Goal: Task Accomplishment & Management: Manage account settings

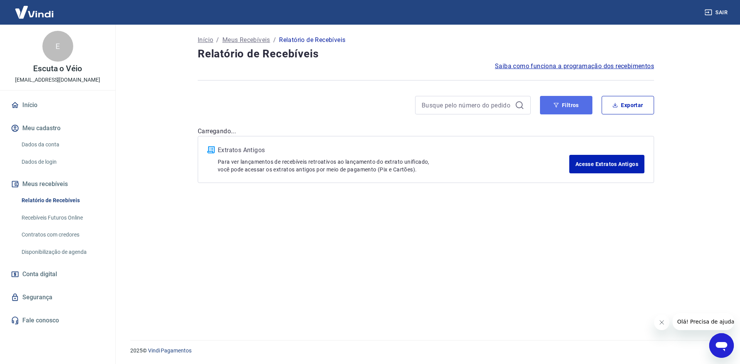
click at [565, 102] on button "Filtros" at bounding box center [566, 105] width 52 height 19
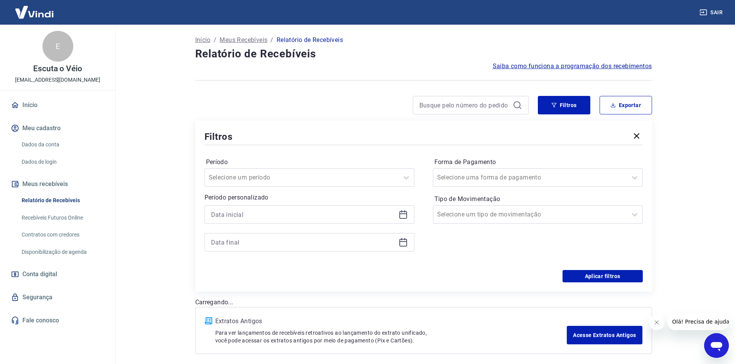
click at [400, 214] on icon at bounding box center [403, 214] width 8 height 1
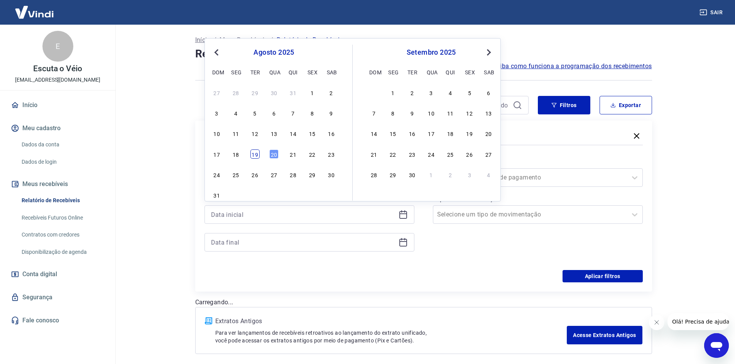
click at [257, 154] on div "19" at bounding box center [254, 154] width 9 height 9
type input "[DATE]"
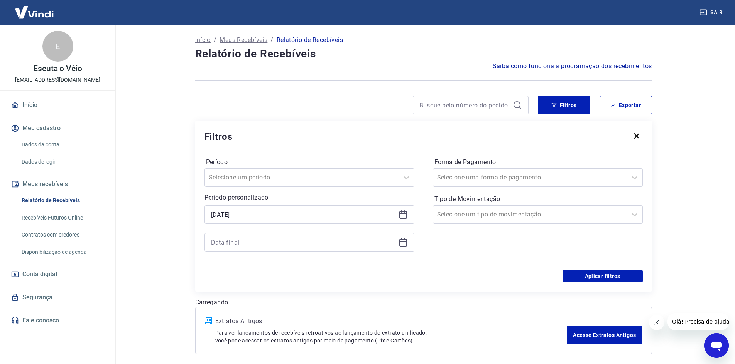
click at [388, 235] on div at bounding box center [309, 242] width 210 height 19
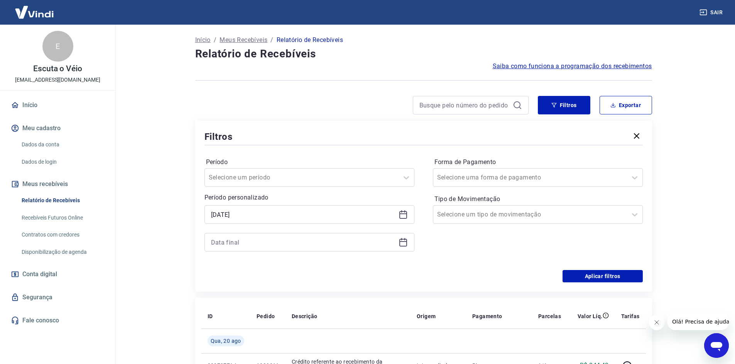
click at [406, 242] on icon at bounding box center [403, 241] width 8 height 1
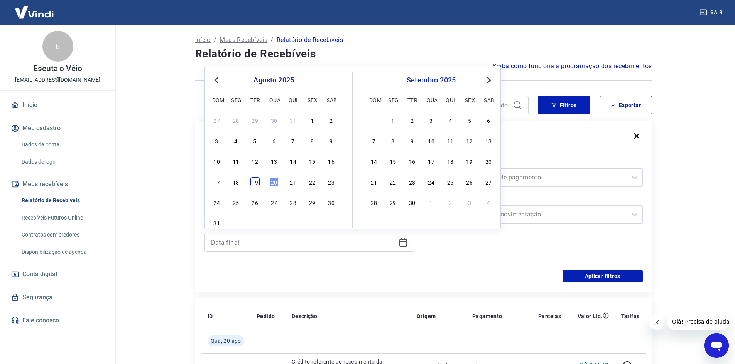
click at [254, 183] on div "19" at bounding box center [254, 181] width 9 height 9
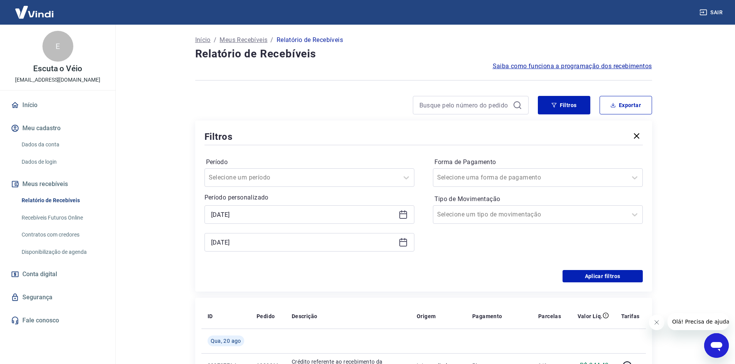
type input "[DATE]"
click at [568, 280] on button "Aplicar filtros" at bounding box center [602, 276] width 80 height 12
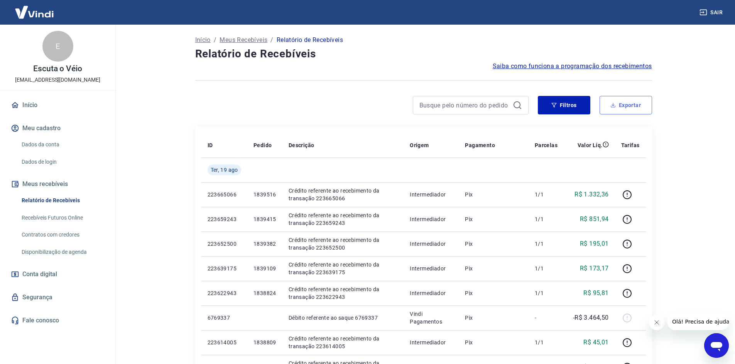
click at [634, 99] on button "Exportar" at bounding box center [625, 105] width 52 height 19
type input "[DATE]"
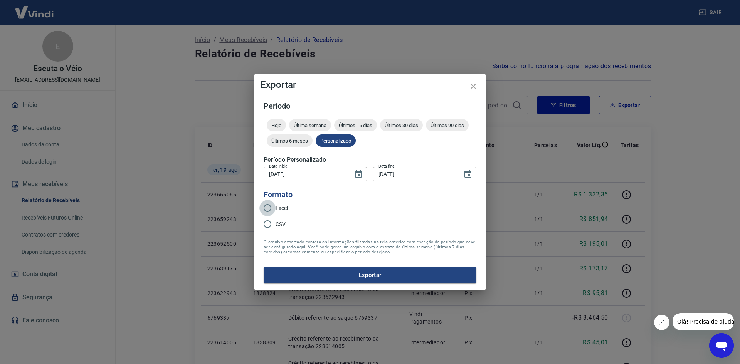
click at [268, 208] on input "Excel" at bounding box center [268, 208] width 16 height 16
radio input "true"
click at [290, 267] on button "Exportar" at bounding box center [370, 275] width 213 height 16
